Goal: Task Accomplishment & Management: Use online tool/utility

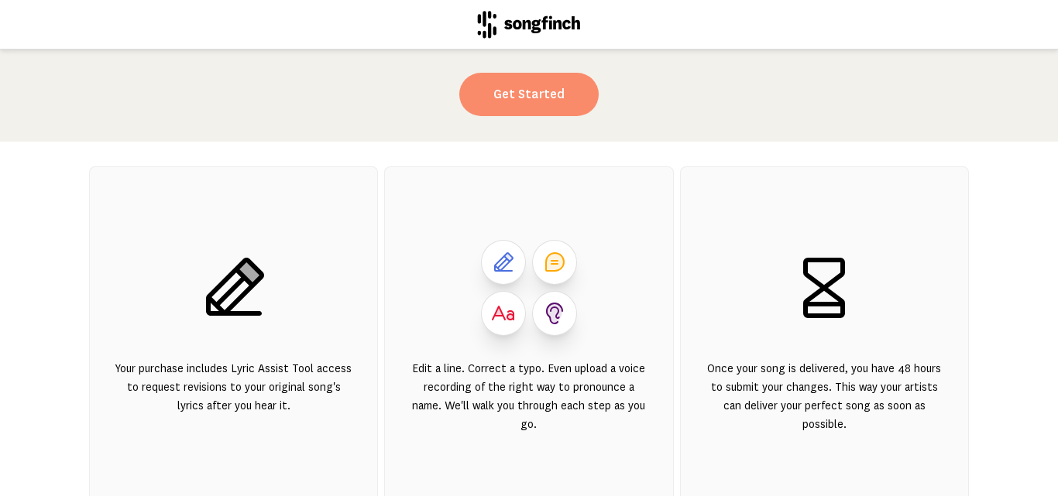
click at [521, 101] on link "Get Started" at bounding box center [528, 94] width 139 height 43
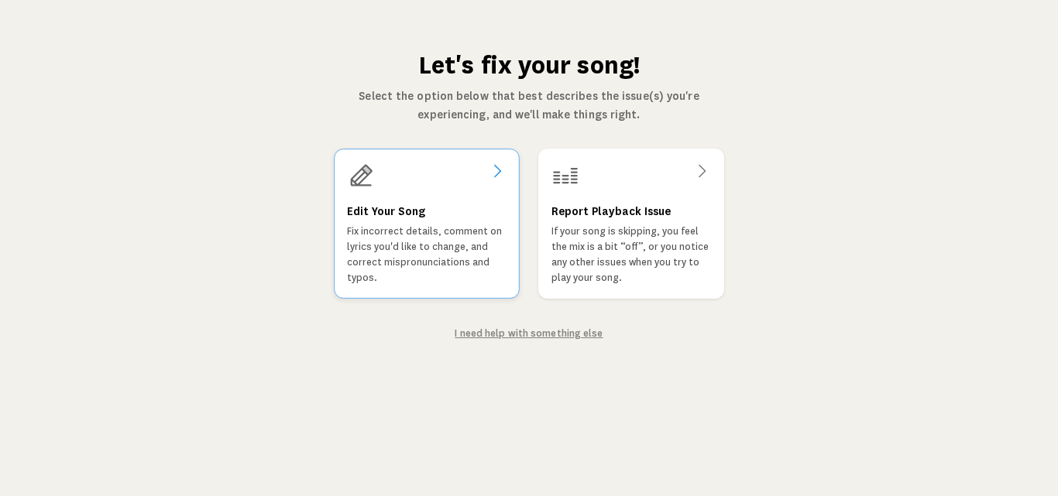
click at [495, 170] on icon at bounding box center [497, 171] width 19 height 19
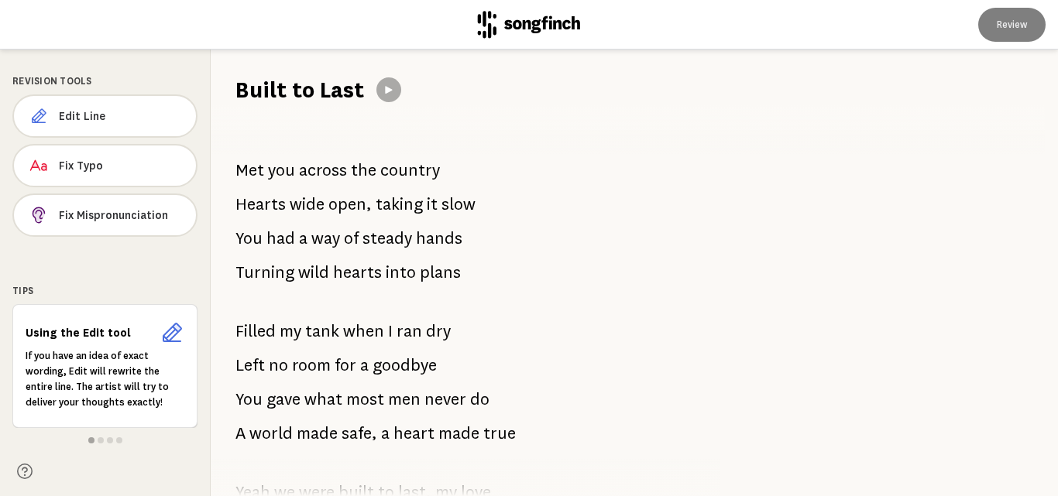
click at [430, 170] on span "country" at bounding box center [410, 170] width 60 height 31
click at [432, 168] on span "country" at bounding box center [410, 170] width 60 height 31
click at [81, 125] on button "Edit Line" at bounding box center [104, 115] width 185 height 43
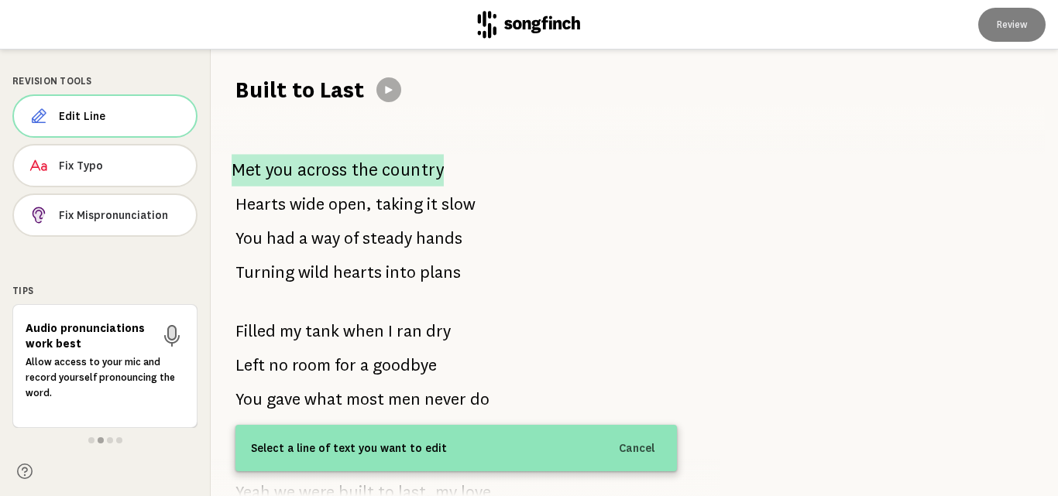
click at [363, 167] on span "the" at bounding box center [364, 170] width 26 height 33
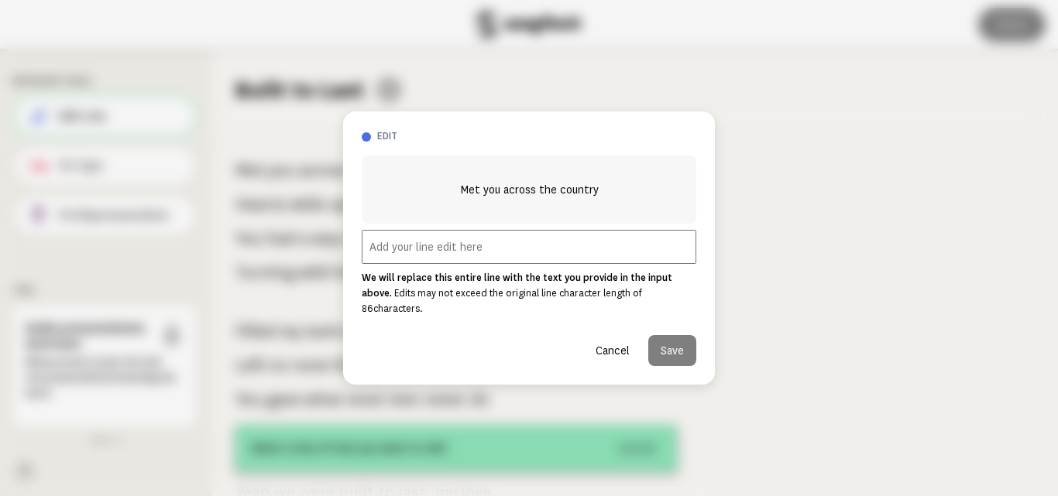
click at [431, 252] on input "text" at bounding box center [529, 247] width 334 height 34
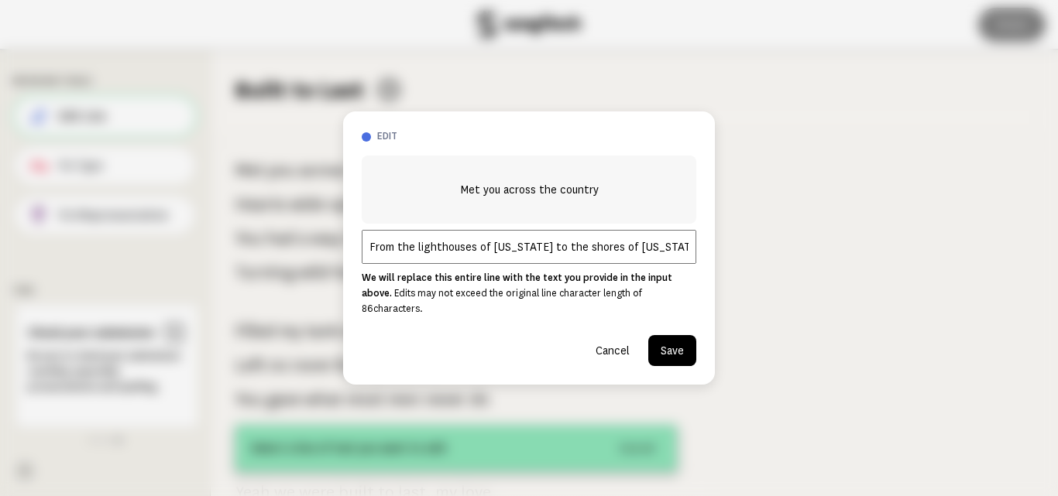
type input "From the lighthouses of [US_STATE] to the shores of [US_STATE]"
click at [679, 338] on button "Save" at bounding box center [672, 350] width 48 height 31
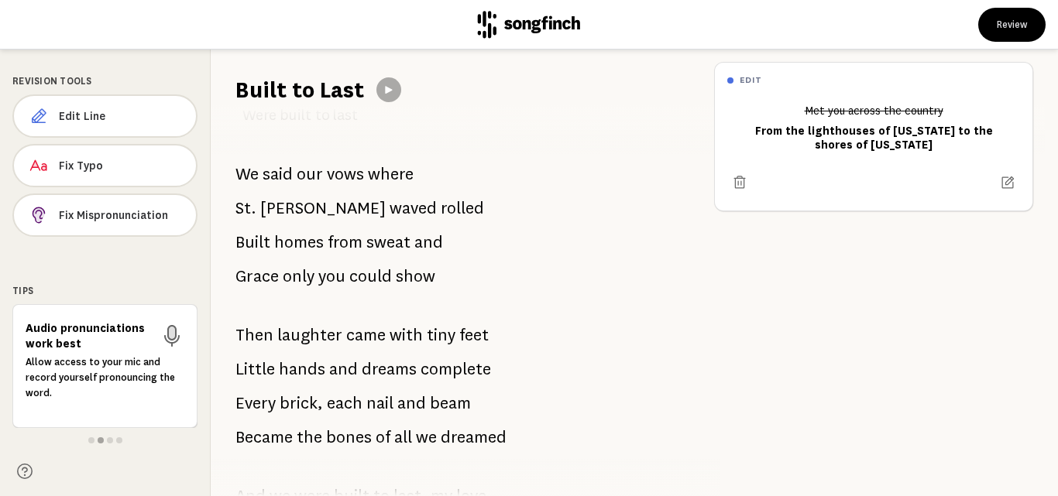
scroll to position [540, 0]
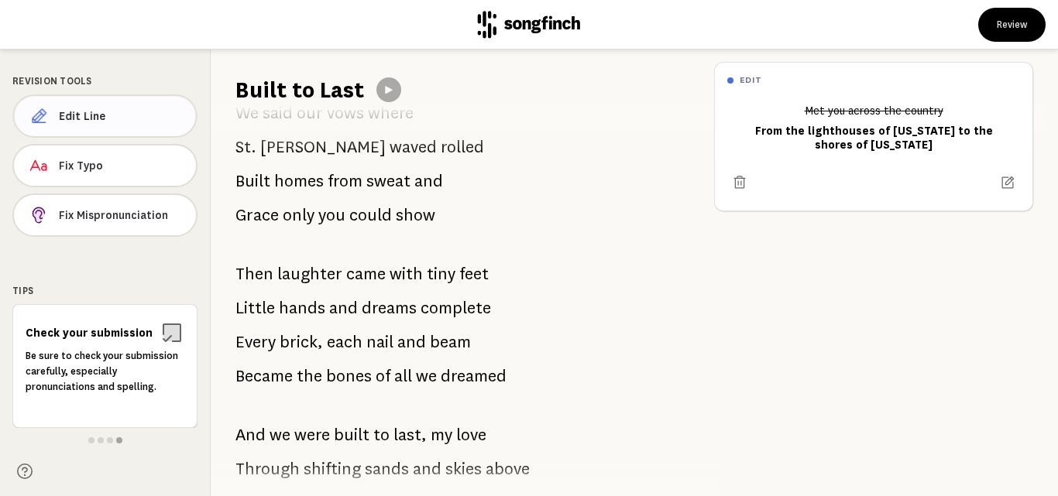
click at [68, 114] on span "Edit Line" at bounding box center [121, 115] width 124 height 15
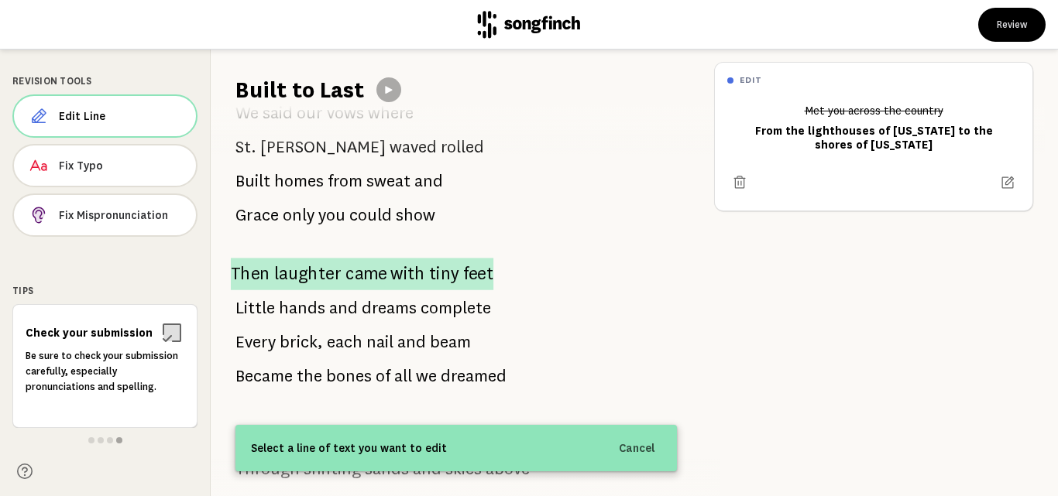
click at [362, 269] on span "came" at bounding box center [365, 274] width 41 height 33
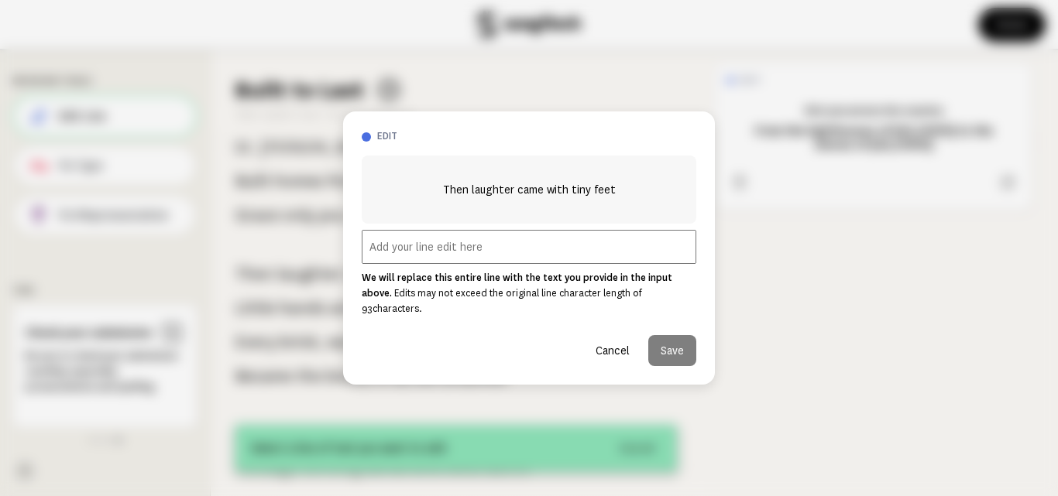
click at [477, 254] on input "text" at bounding box center [529, 247] width 334 height 34
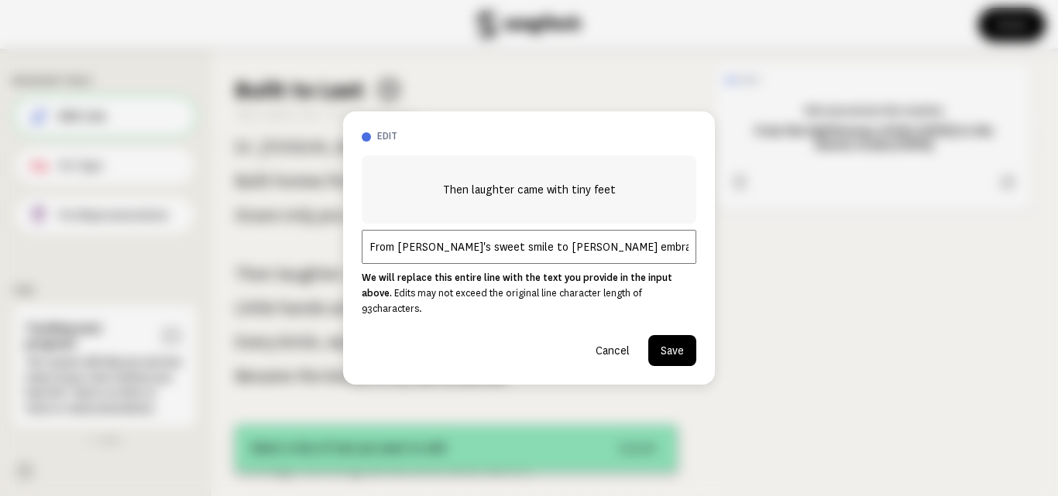
type input "From [PERSON_NAME]'s sweet smile to [PERSON_NAME] embrace,"
click at [678, 338] on button "Save" at bounding box center [672, 350] width 48 height 31
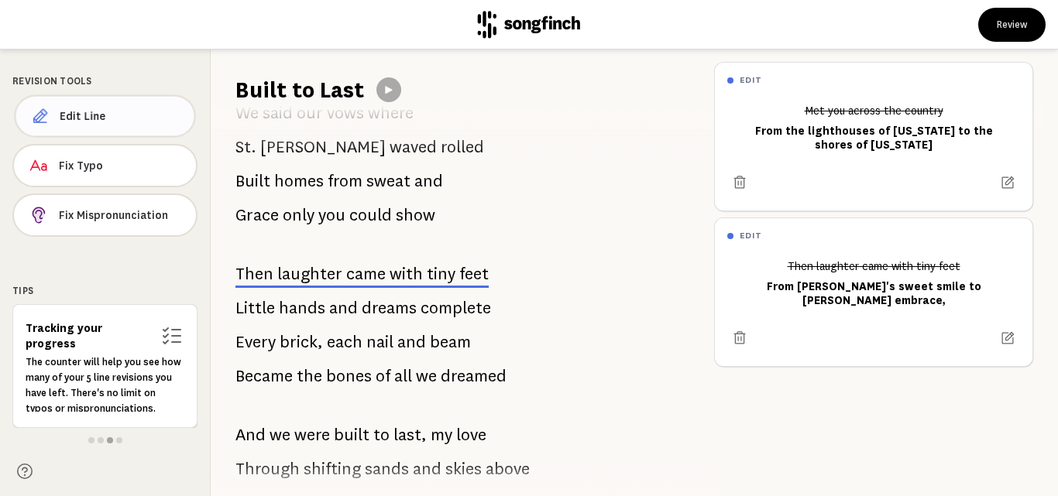
click at [98, 114] on span "Edit Line" at bounding box center [121, 115] width 122 height 15
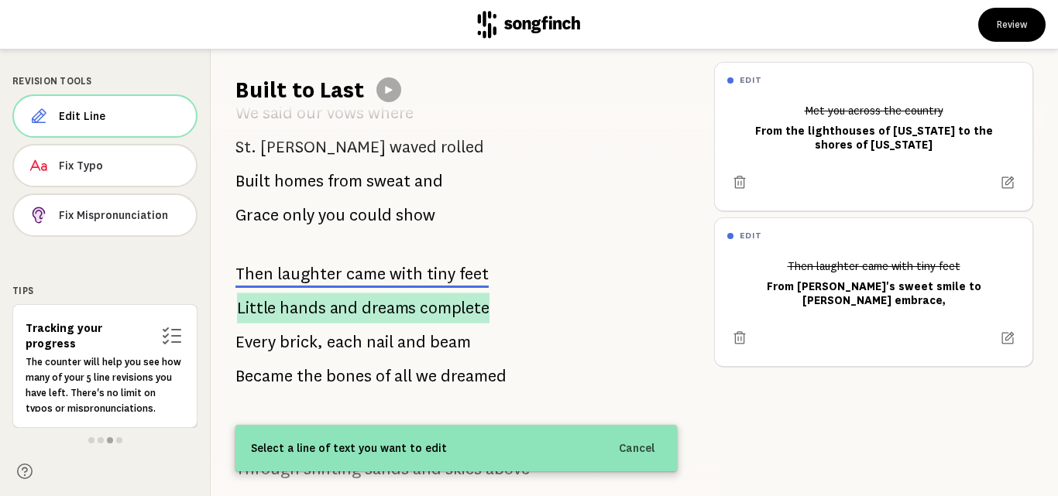
click at [324, 309] on p "Little hands and dreams complete" at bounding box center [363, 308] width 252 height 31
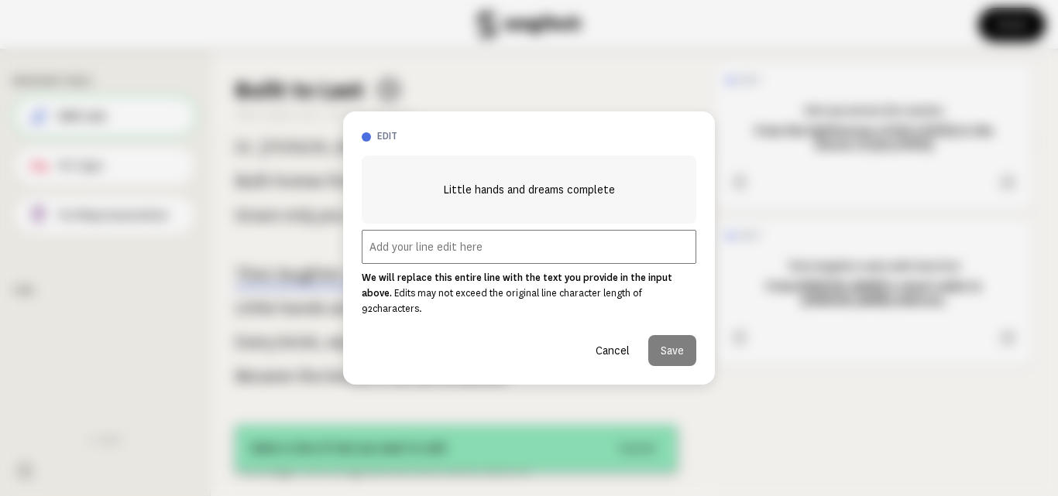
click at [458, 246] on input "text" at bounding box center [529, 247] width 334 height 34
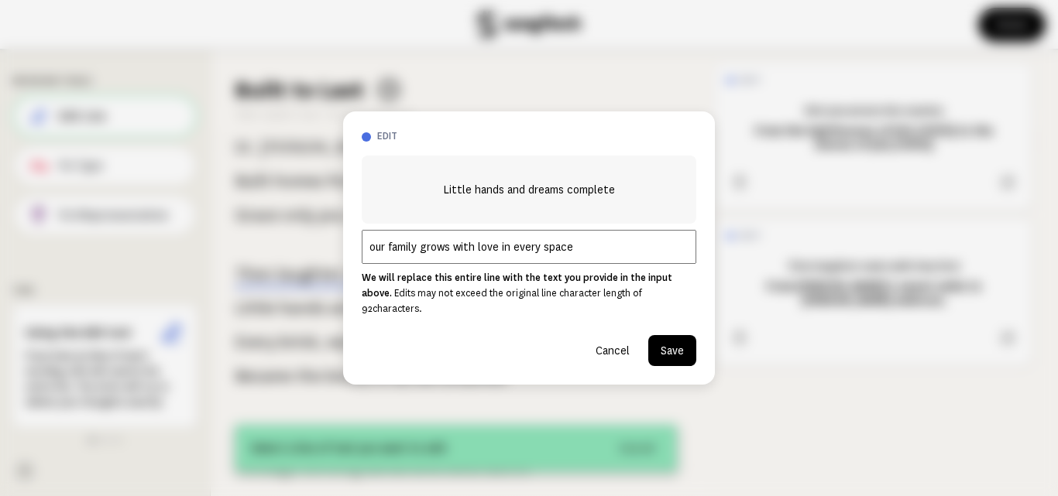
type input "our family grows with love in every space"
click at [677, 341] on button "Save" at bounding box center [672, 350] width 48 height 31
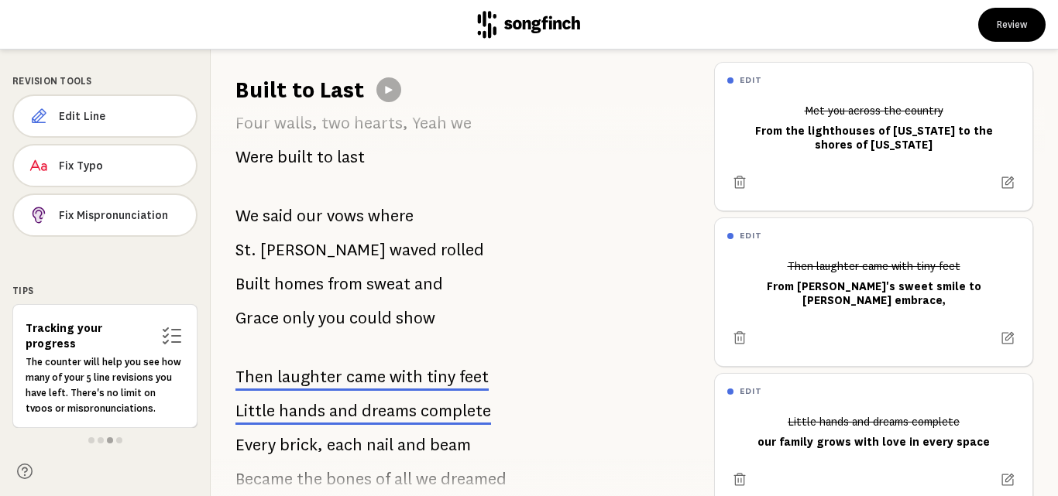
scroll to position [437, 0]
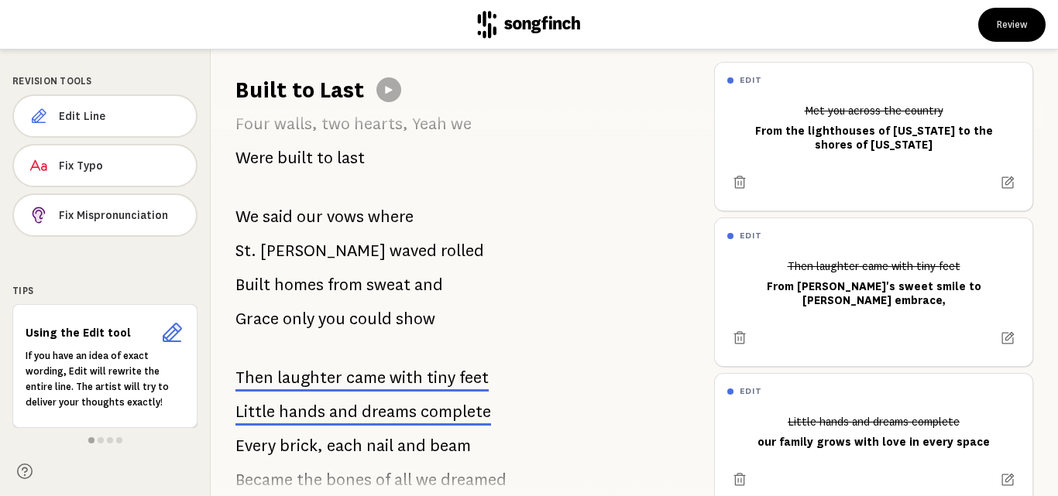
click at [302, 249] on span "[PERSON_NAME]" at bounding box center [322, 250] width 125 height 31
click at [67, 169] on span "Fix Typo" at bounding box center [121, 165] width 122 height 15
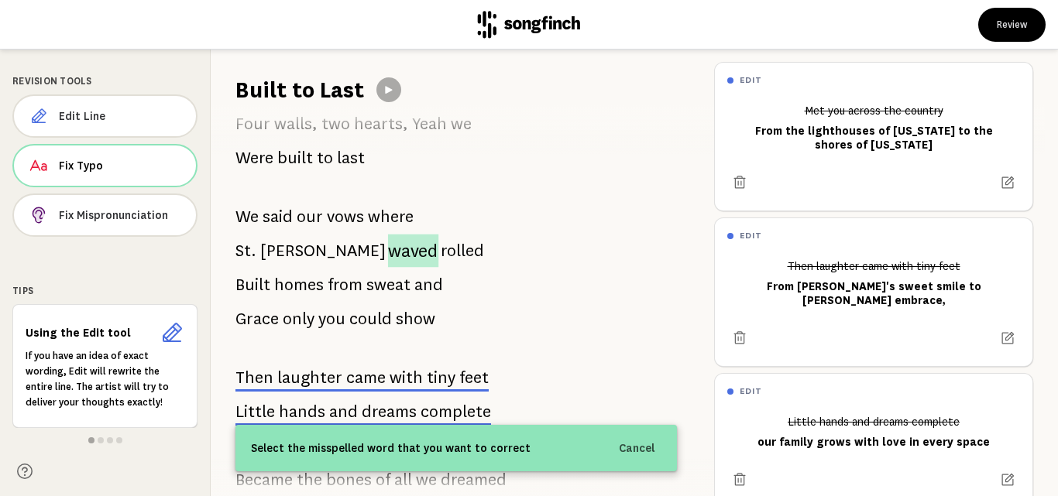
click at [388, 251] on span "waved" at bounding box center [413, 251] width 51 height 33
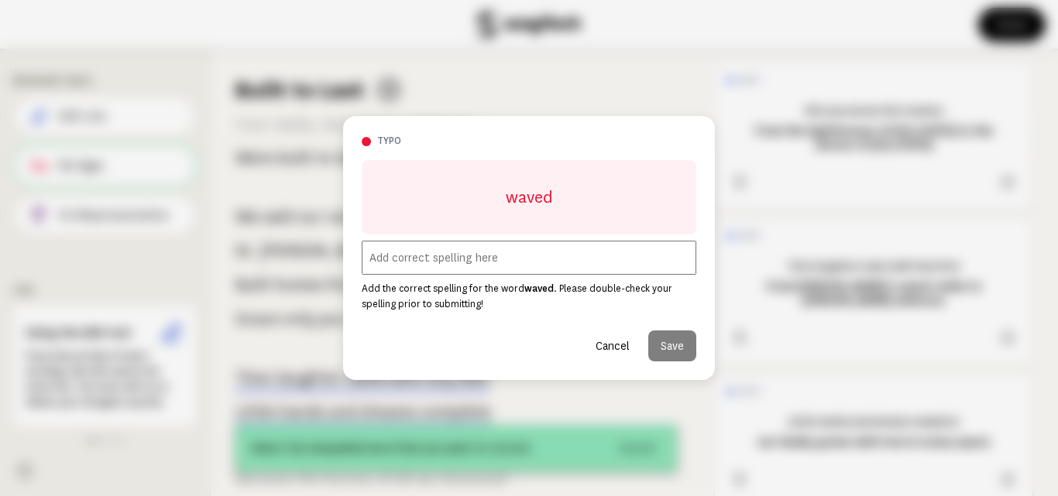
click at [419, 262] on input "text" at bounding box center [529, 258] width 334 height 34
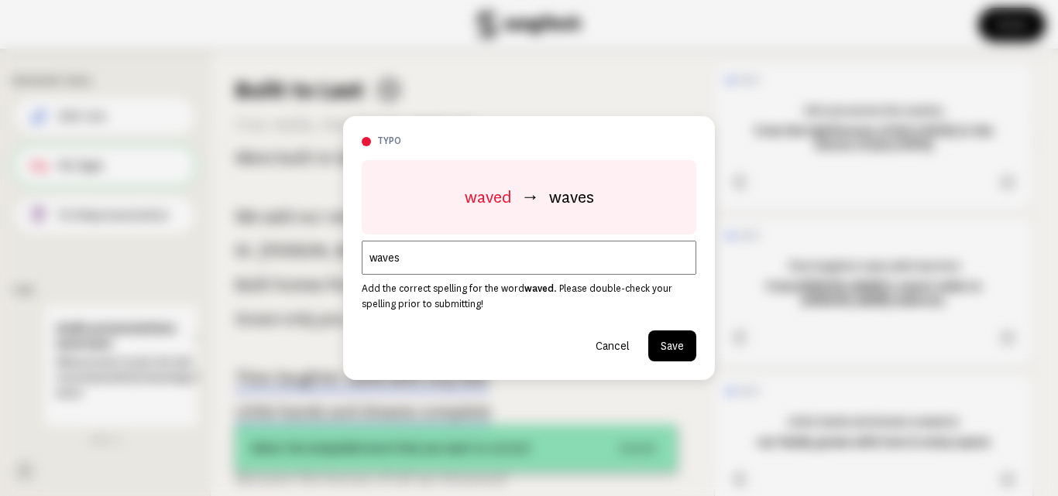
type input "waves"
click at [670, 348] on button "Save" at bounding box center [672, 346] width 48 height 31
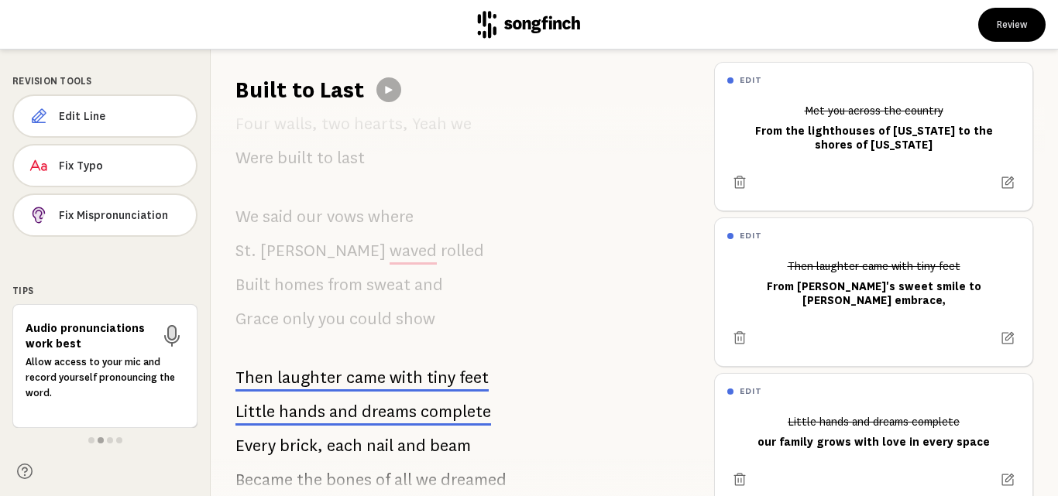
scroll to position [686, 0]
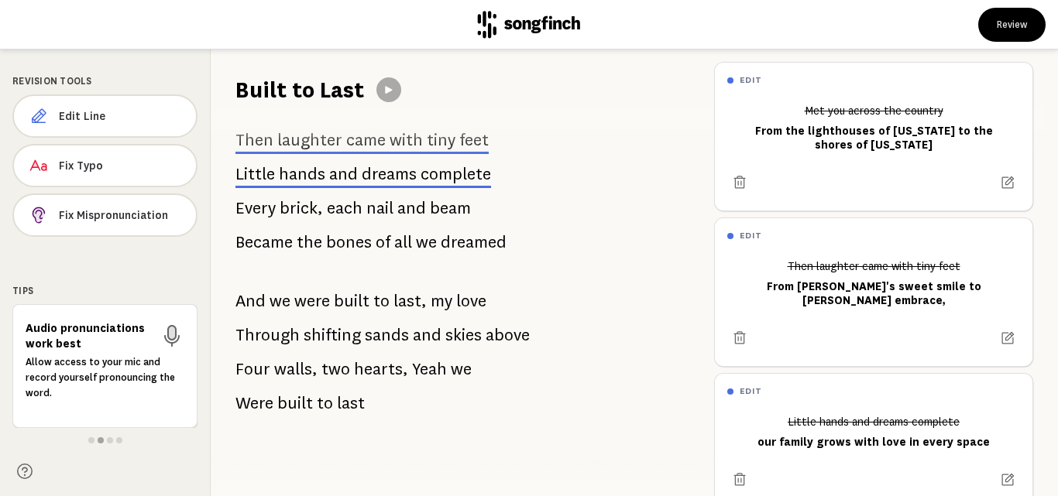
click at [171, 336] on icon at bounding box center [172, 333] width 8 height 14
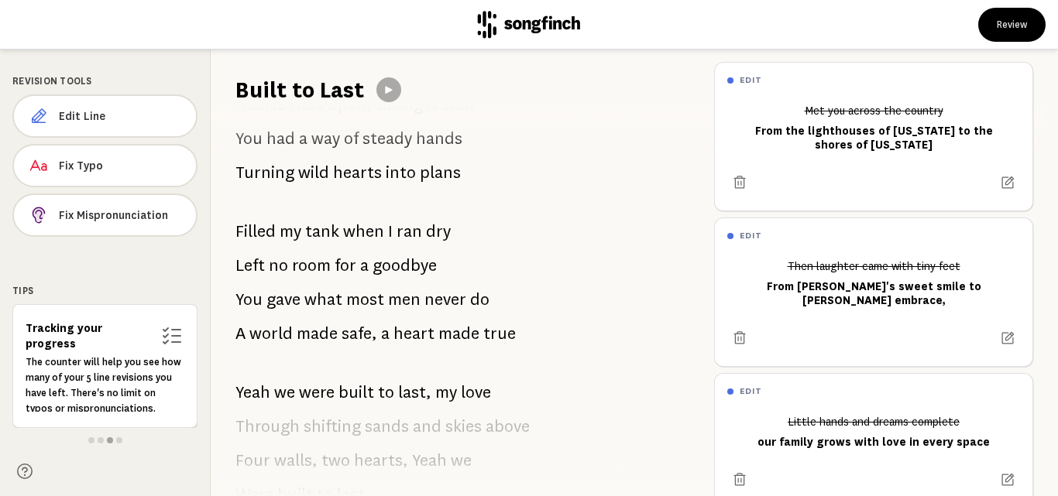
scroll to position [0, 0]
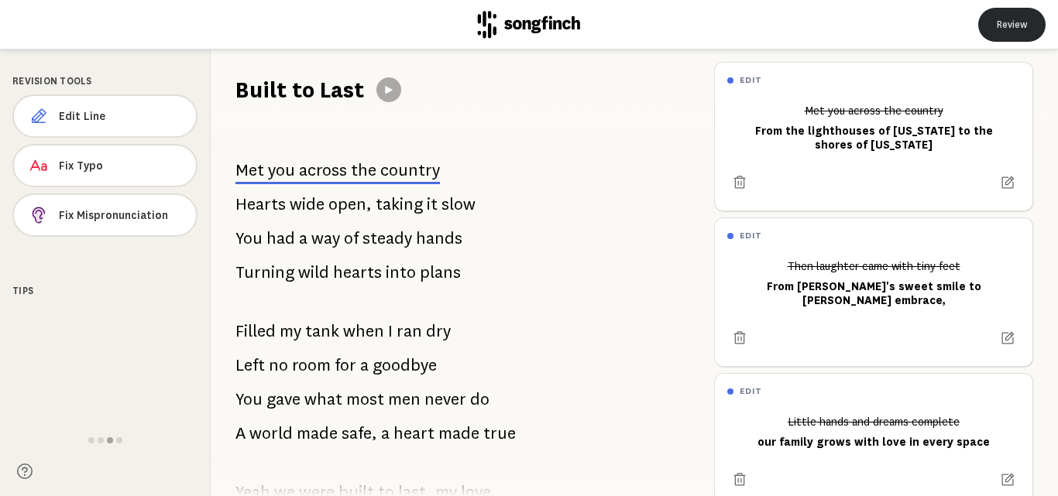
click at [1006, 26] on button "Review" at bounding box center [1011, 25] width 67 height 34
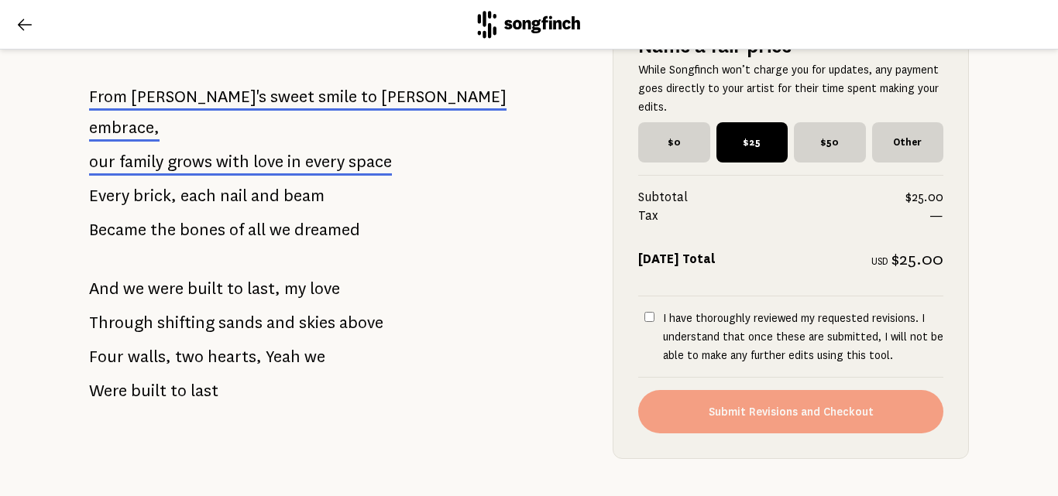
scroll to position [898, 0]
click at [644, 311] on input "I have thoroughly reviewed my requested revisions. I understand that once these…" at bounding box center [649, 316] width 10 height 10
checkbox input "true"
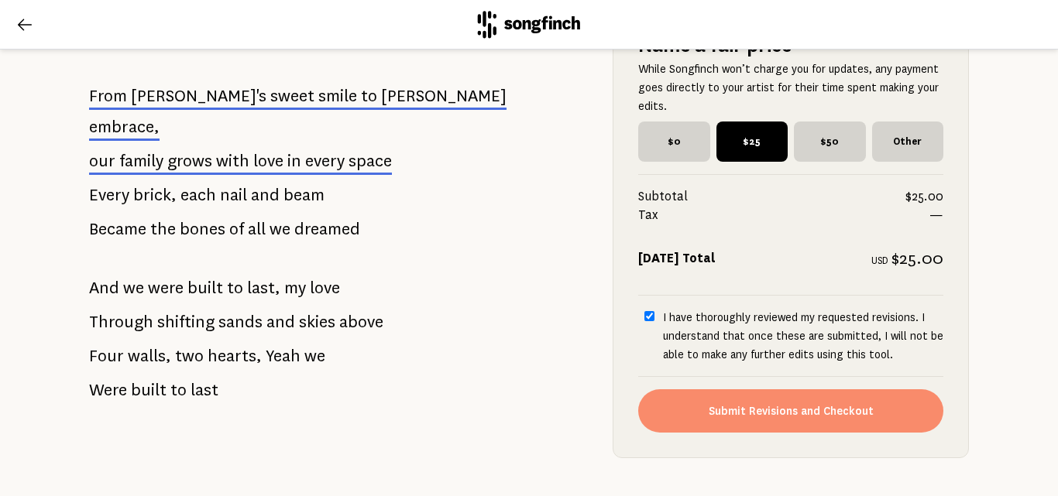
click at [707, 389] on button "Submit Revisions and Checkout" at bounding box center [790, 410] width 305 height 43
